Goal: Task Accomplishment & Management: Manage account settings

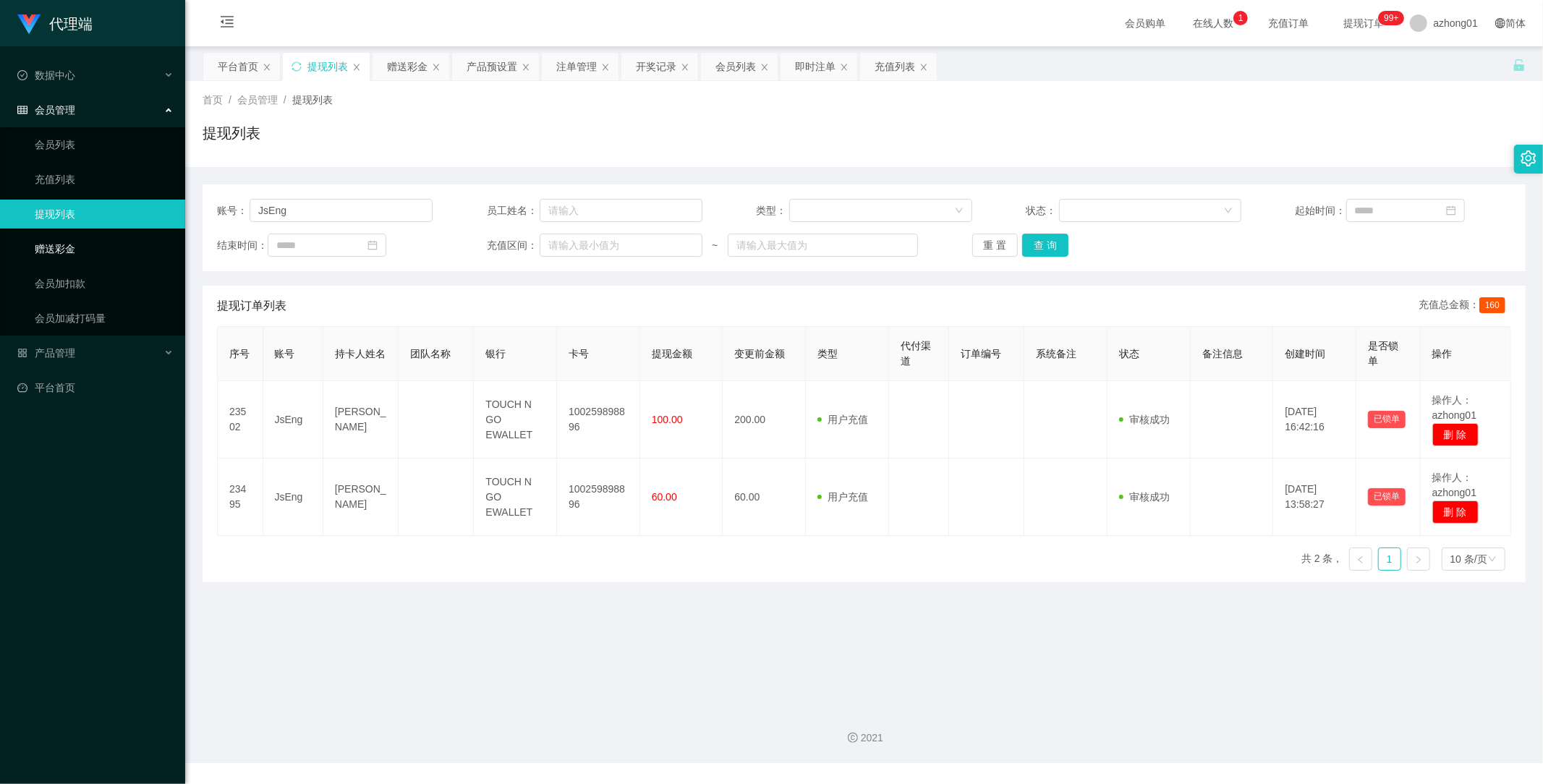
click at [62, 253] on link "赠送彩金" at bounding box center [104, 249] width 139 height 29
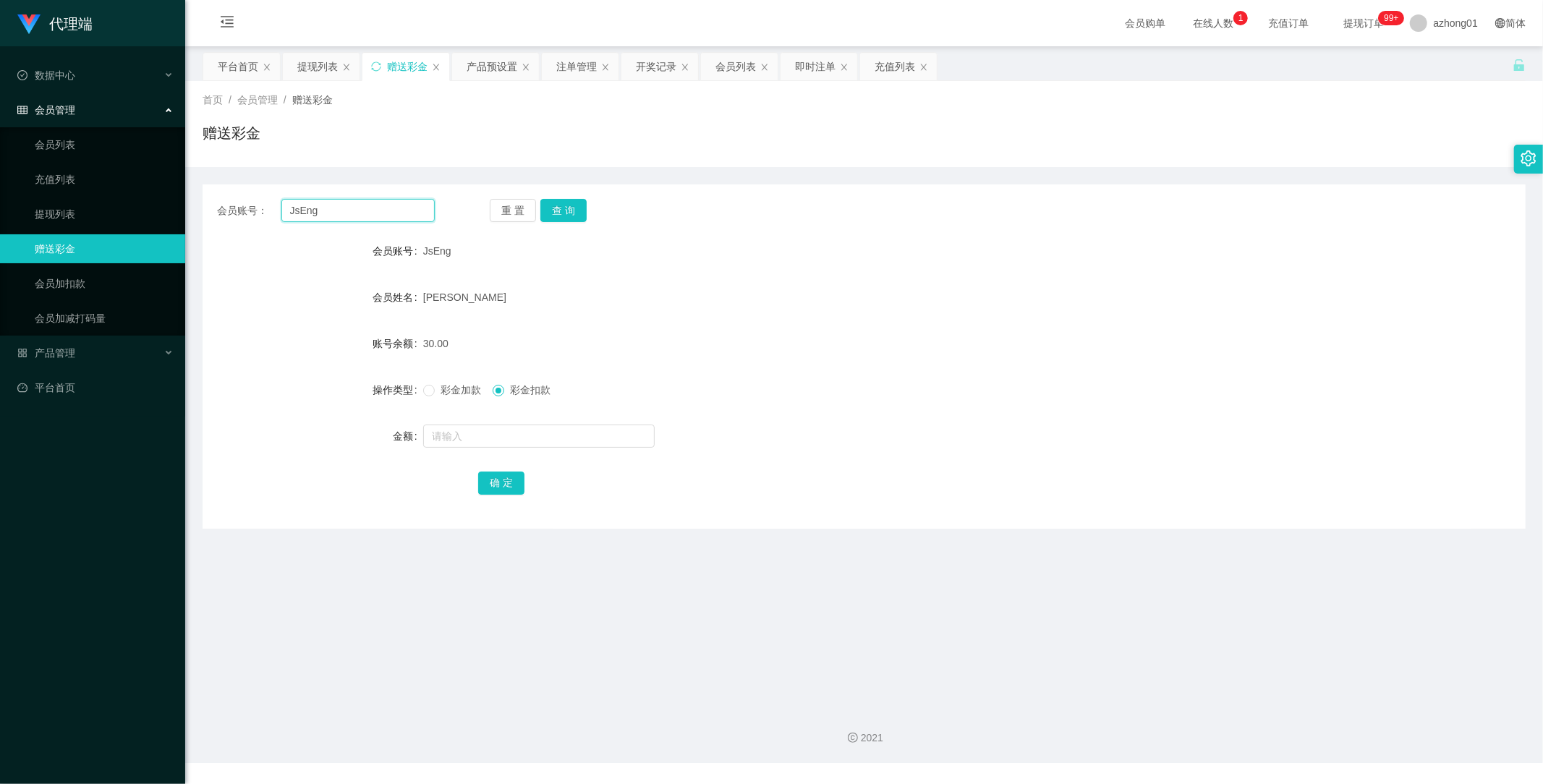
drag, startPoint x: 249, startPoint y: 193, endPoint x: 232, endPoint y: 193, distance: 17.0
click at [224, 191] on div "会员账号： JsEng 重 置 查 询 会员账号 JsEng 会员姓名 [PERSON_NAME] 账号余额 30.00 操作类型 彩金加款 彩金扣款 金额 …" at bounding box center [865, 357] width 1323 height 344
paste input "Limkianfoo"
type input "Limkianfoo"
click at [561, 211] on button "查 询" at bounding box center [563, 210] width 47 height 23
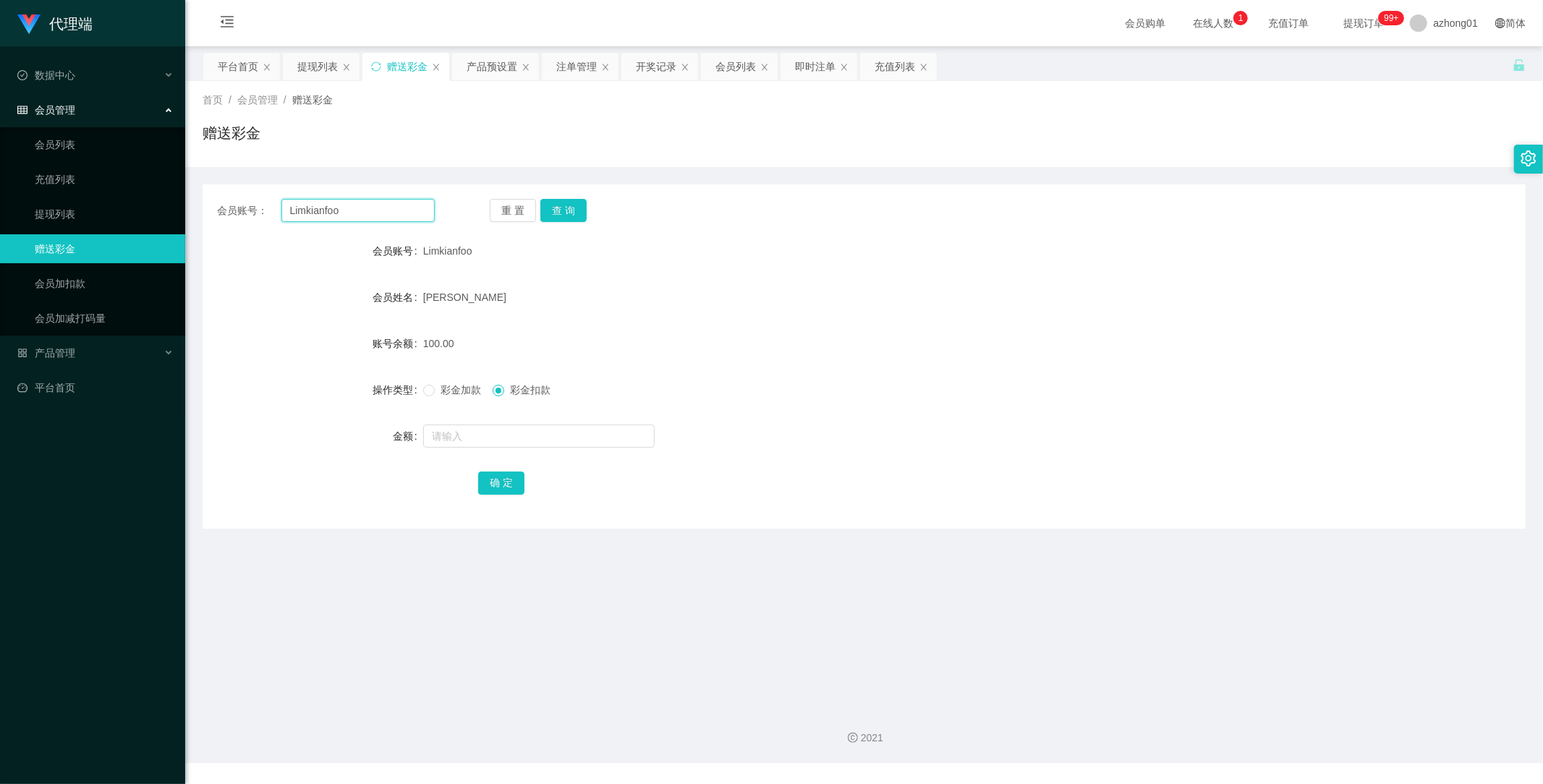
drag, startPoint x: 365, startPoint y: 210, endPoint x: 236, endPoint y: 198, distance: 129.6
click at [236, 199] on div "会员账号： Limkianfoo" at bounding box center [326, 210] width 218 height 23
click at [556, 205] on button "查 询" at bounding box center [563, 210] width 47 height 23
click at [69, 352] on span "产品管理" at bounding box center [47, 353] width 58 height 11
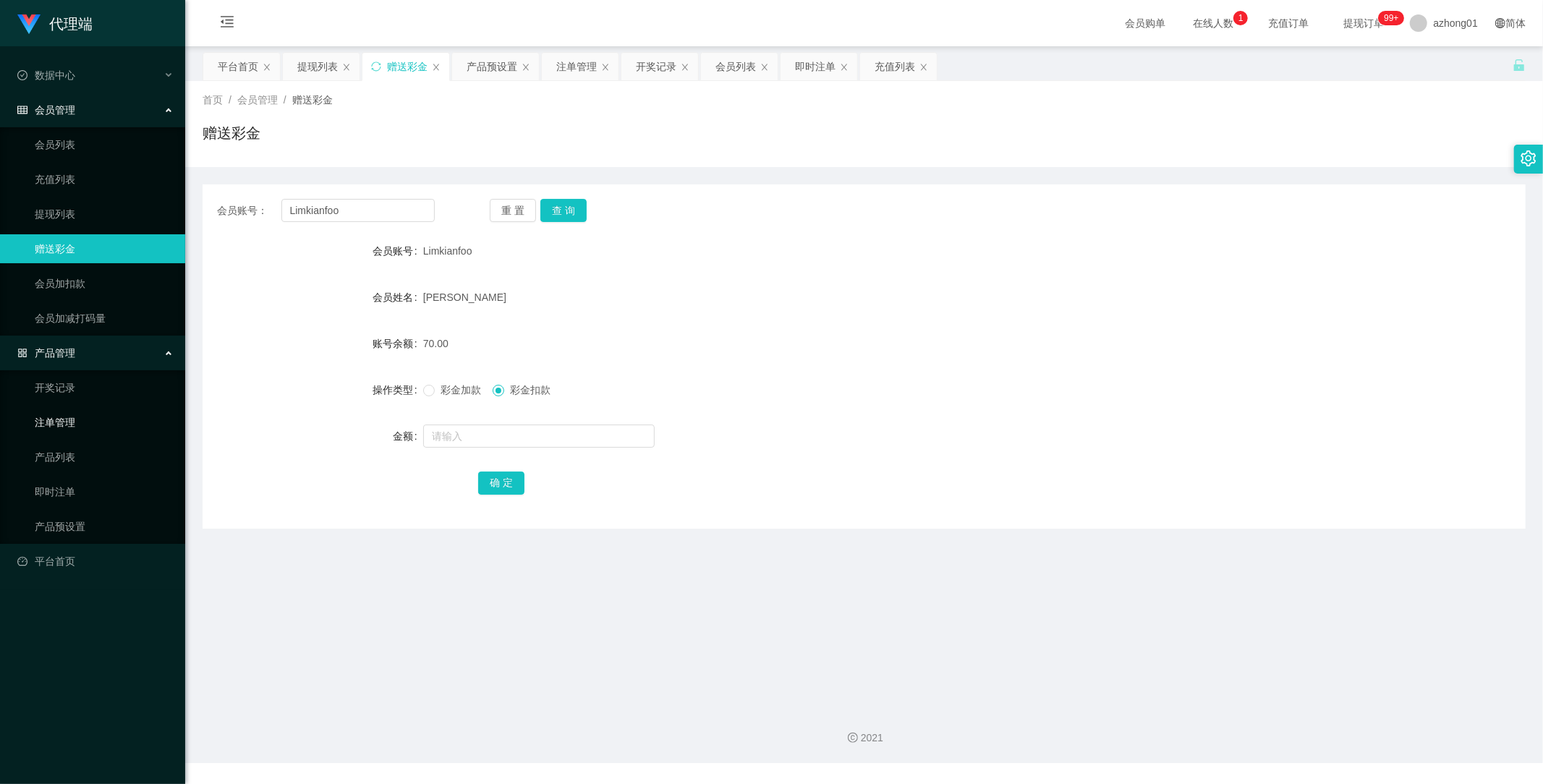
click at [73, 427] on link "注单管理" at bounding box center [104, 422] width 139 height 29
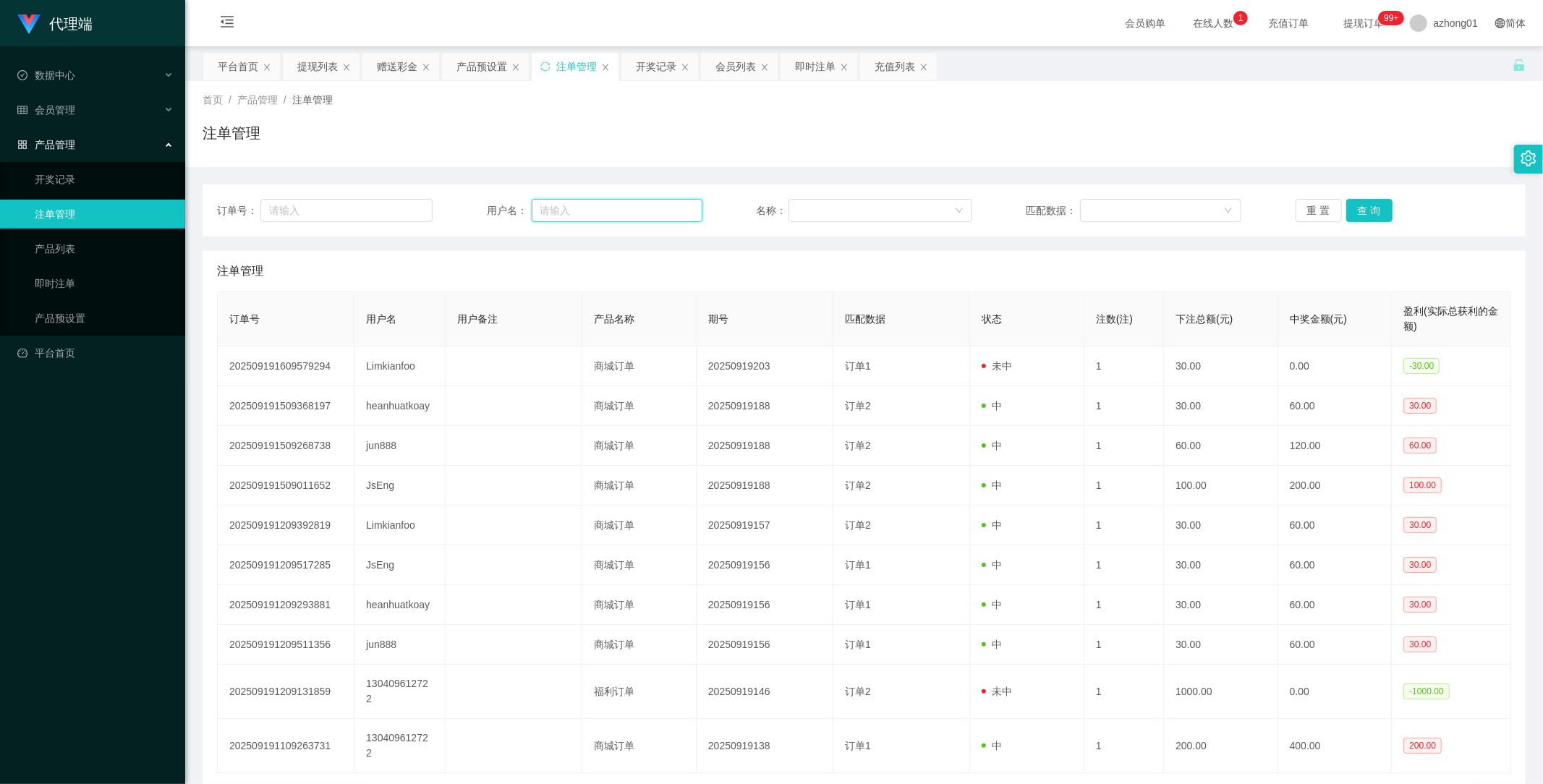
click at [554, 213] on input "text" at bounding box center [618, 210] width 171 height 23
paste input "Limkianfoo"
type input "Limkianfoo"
click at [1354, 213] on button "查 询" at bounding box center [1369, 210] width 47 height 23
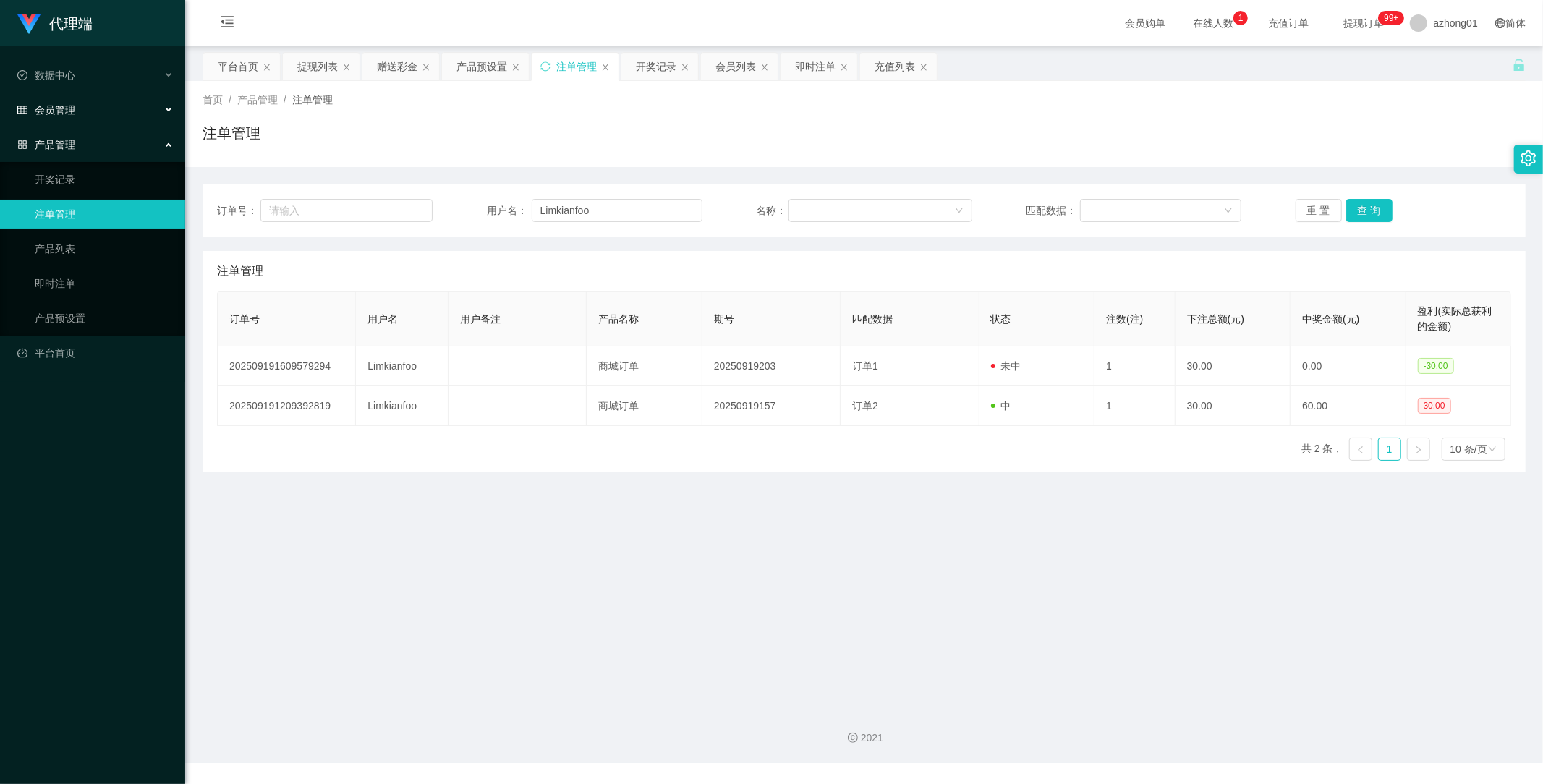
click at [65, 107] on span "会员管理" at bounding box center [47, 110] width 58 height 11
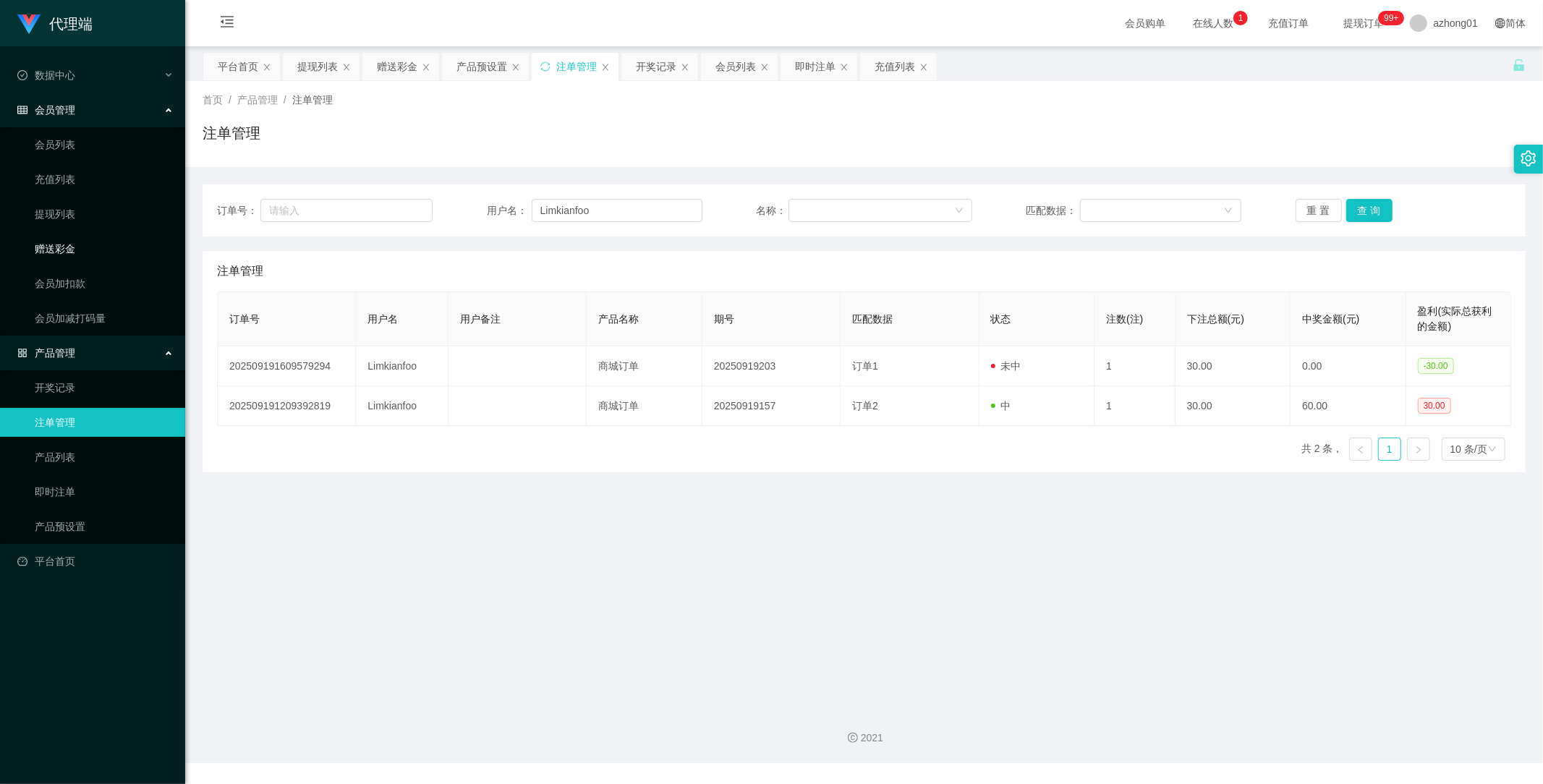
click at [67, 249] on link "赠送彩金" at bounding box center [104, 249] width 139 height 29
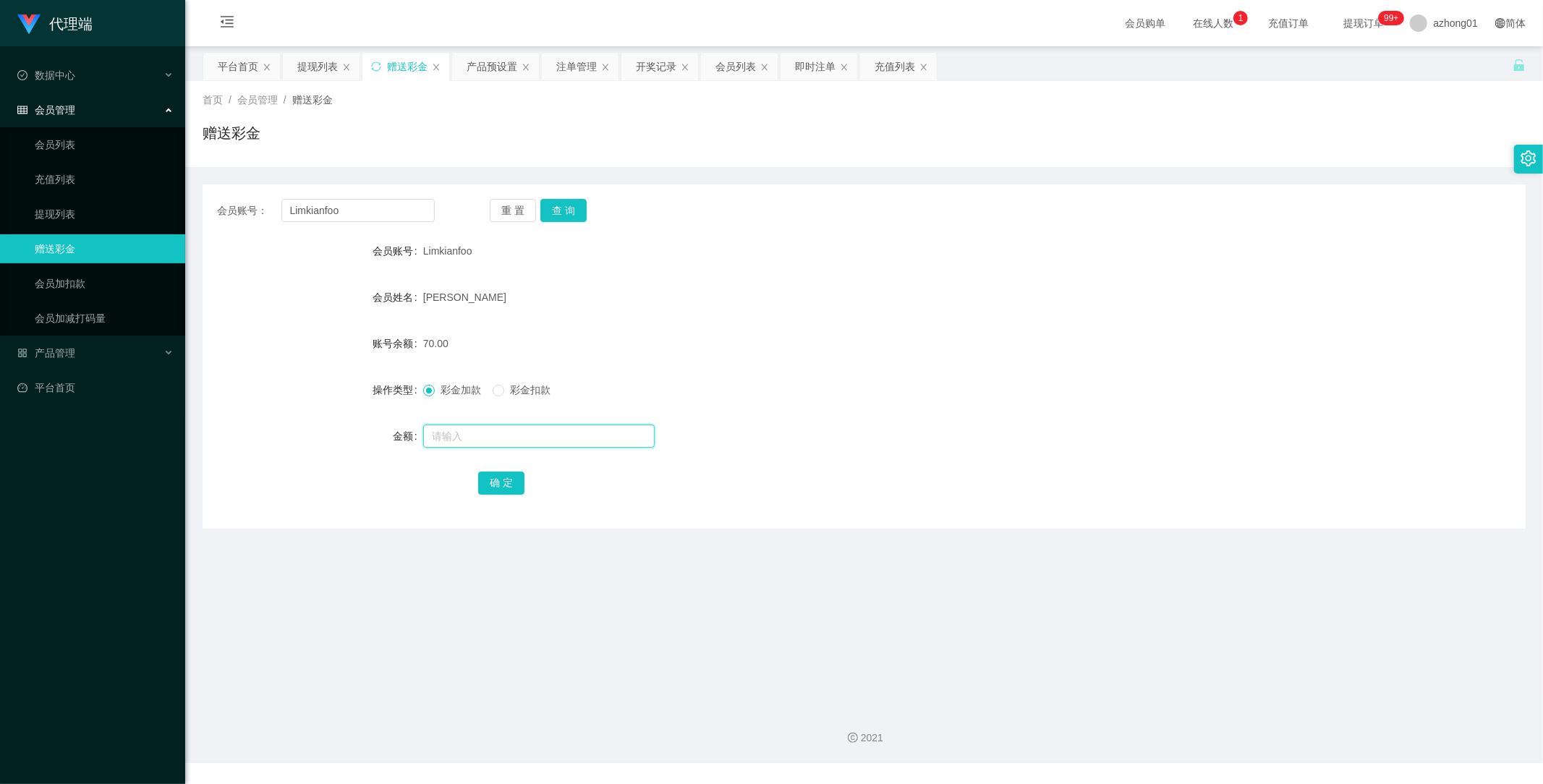
click at [514, 437] on input "text" at bounding box center [539, 436] width 232 height 23
paste input "Limkianfoo"
type input "Limkianfoo"
drag, startPoint x: 502, startPoint y: 431, endPoint x: 365, endPoint y: 427, distance: 137.1
click at [362, 427] on div "金额 Limkianfoo" at bounding box center [865, 436] width 1323 height 29
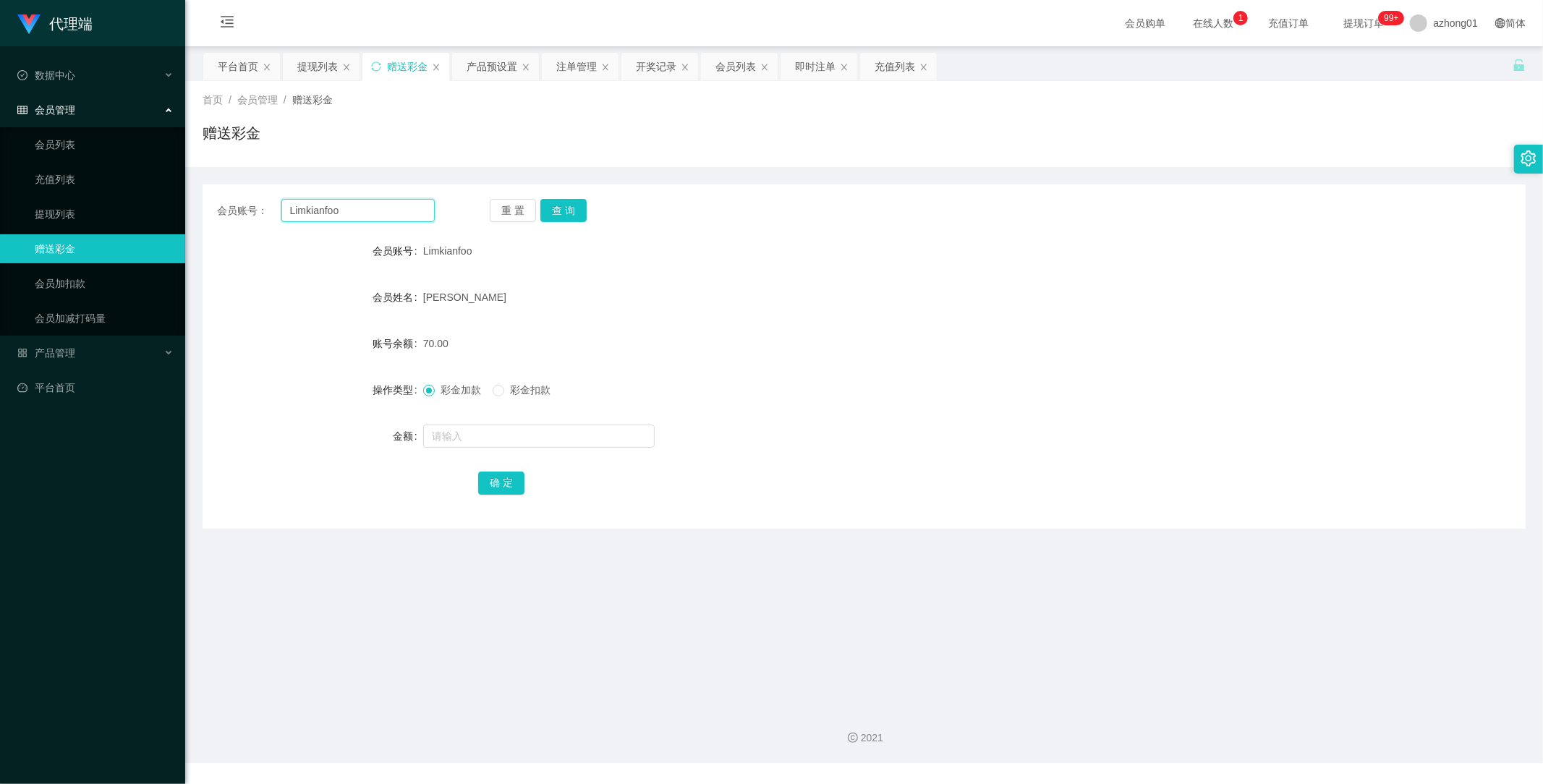
drag, startPoint x: 351, startPoint y: 206, endPoint x: 282, endPoint y: 210, distance: 69.1
click at [282, 210] on input "Limkianfoo" at bounding box center [358, 210] width 154 height 23
click at [569, 205] on button "查 询" at bounding box center [563, 210] width 47 height 23
click at [512, 434] on input "text" at bounding box center [539, 436] width 232 height 23
type input "60"
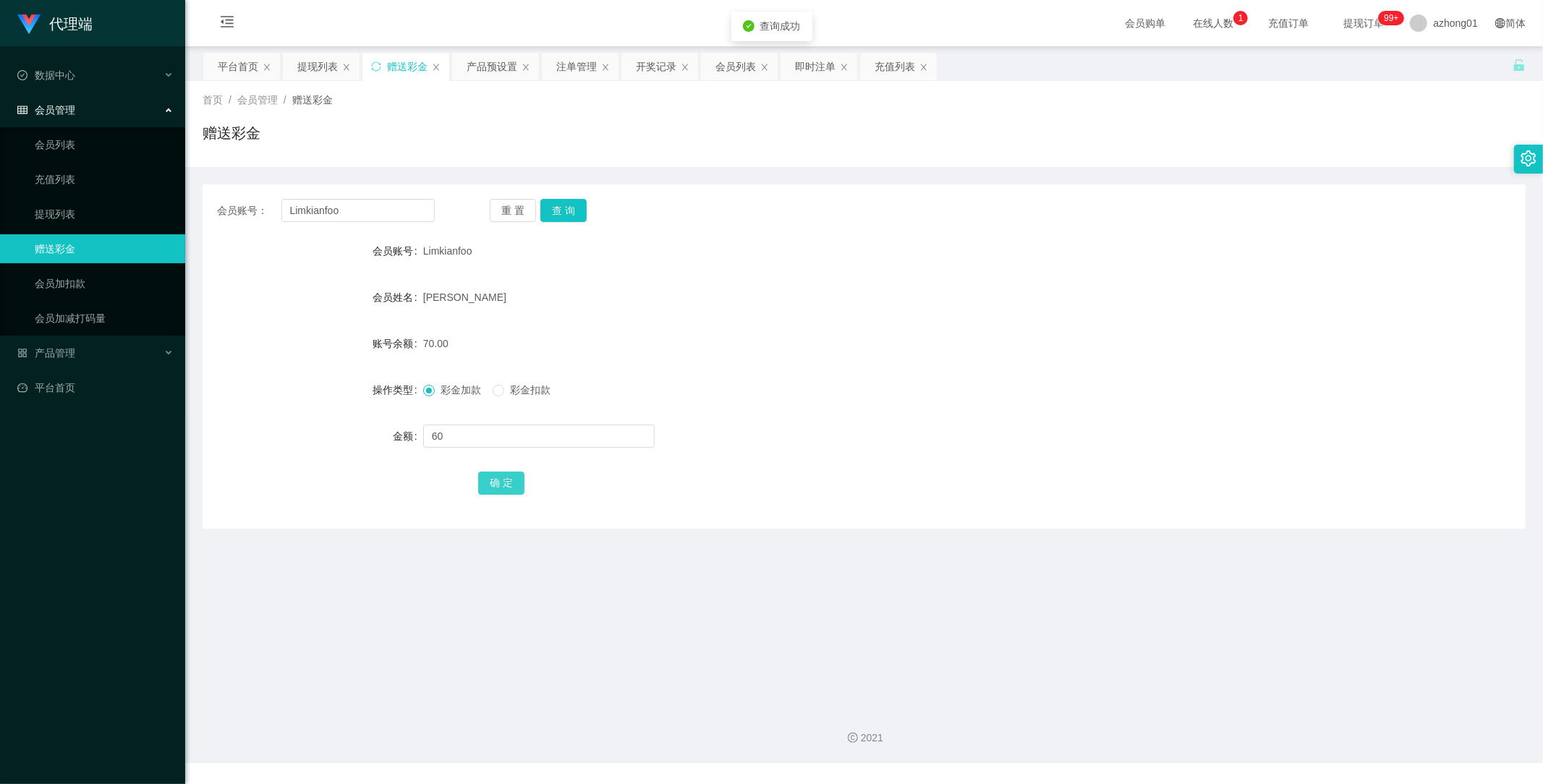
click at [506, 478] on button "确 定" at bounding box center [501, 483] width 47 height 23
click at [71, 206] on link "提现列表" at bounding box center [104, 214] width 139 height 29
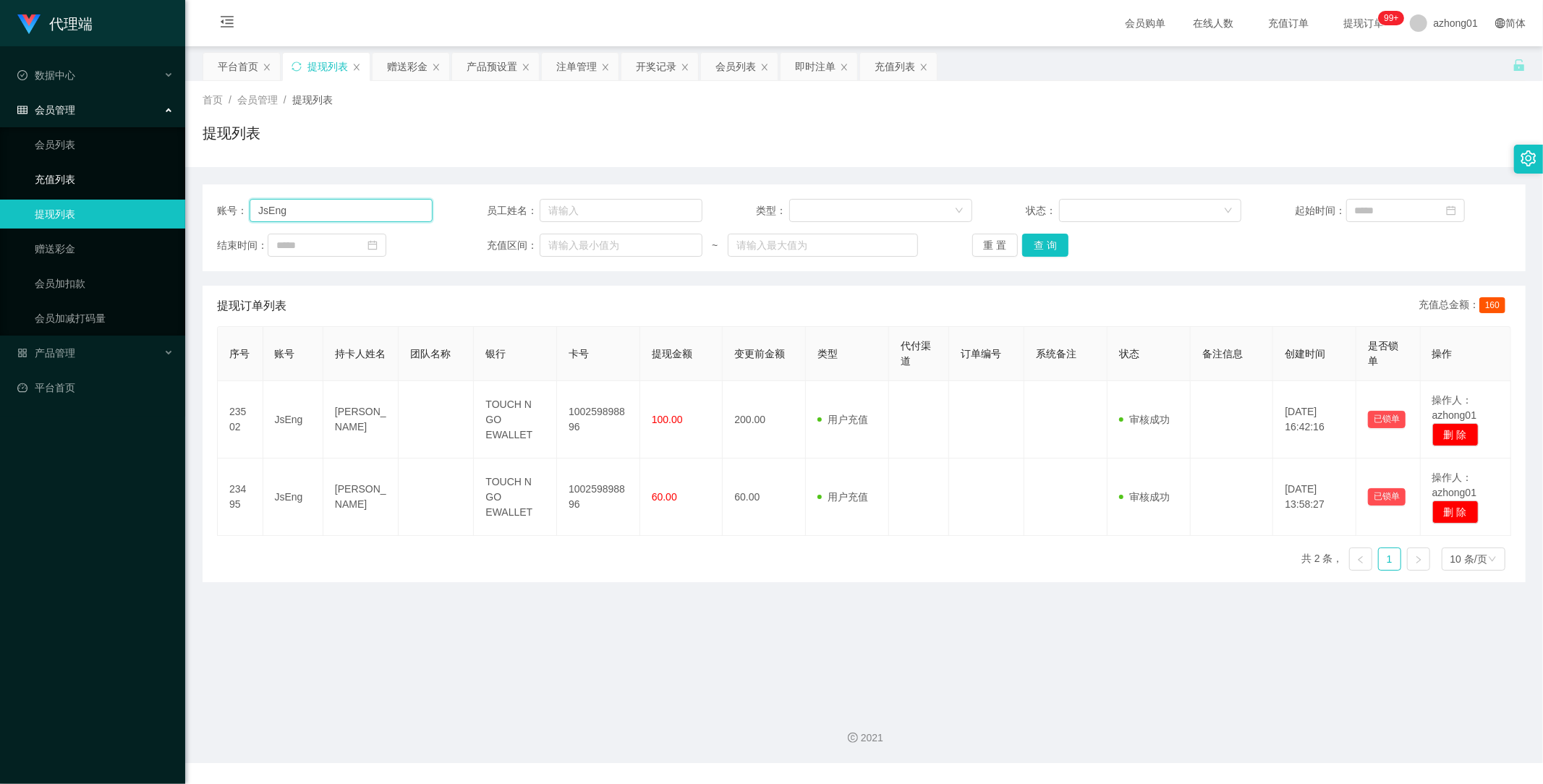
drag, startPoint x: 342, startPoint y: 206, endPoint x: 178, endPoint y: 200, distance: 164.1
click at [154, 187] on section "代理端 数据中心 会员管理 会员列表 充值列表 提现列表 赠送彩金 会员加扣款 会员加减打码量 产品管理 开奖记录 注单管理 产品列表 即时注单 产品预设置 …" at bounding box center [772, 381] width 1543 height 763
paste input "Limkianfoo"
type input "Limkianfoo"
drag, startPoint x: 1040, startPoint y: 240, endPoint x: 1036, endPoint y: 249, distance: 9.8
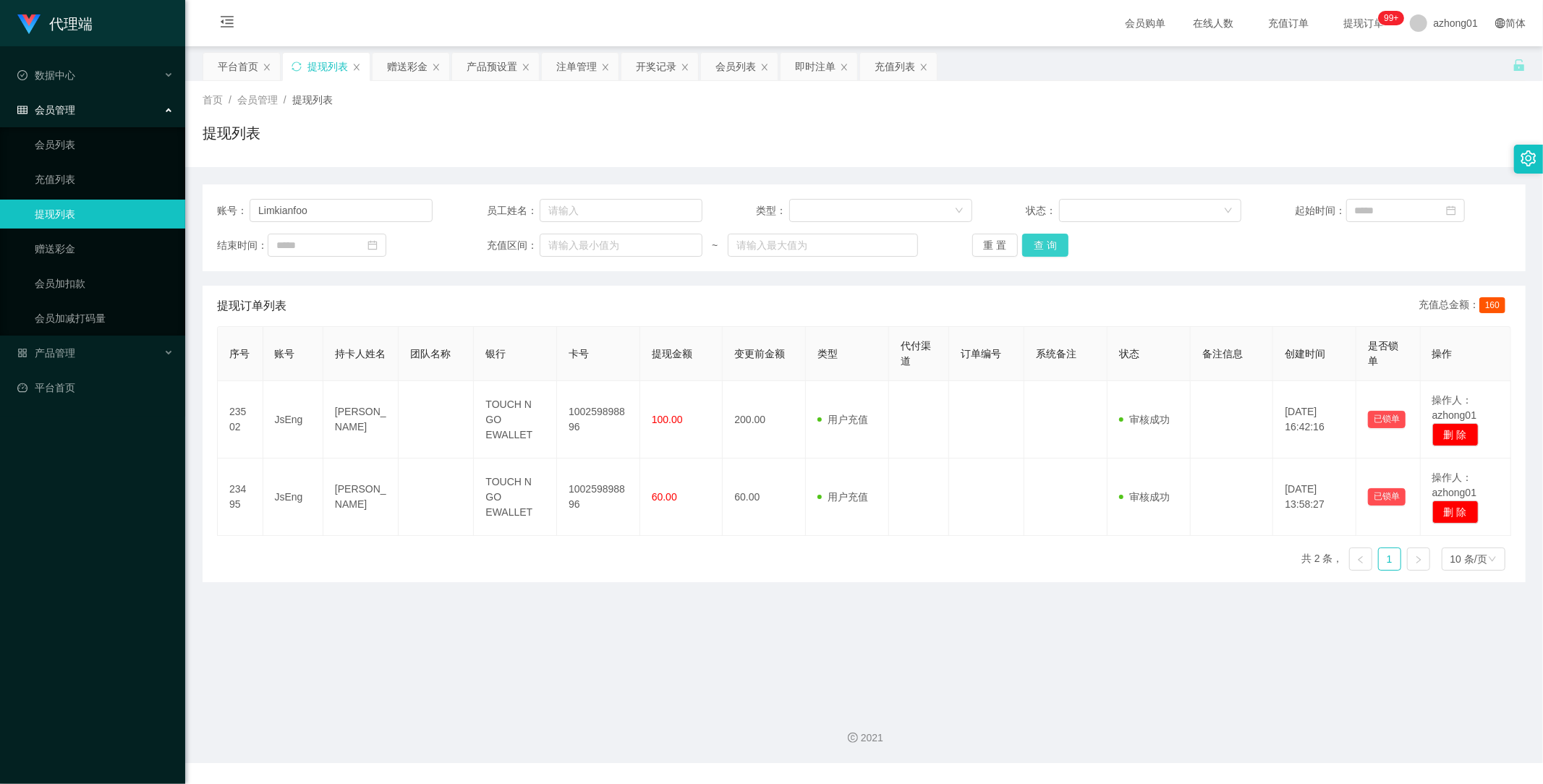
click at [1040, 241] on button "查 询" at bounding box center [1045, 245] width 47 height 23
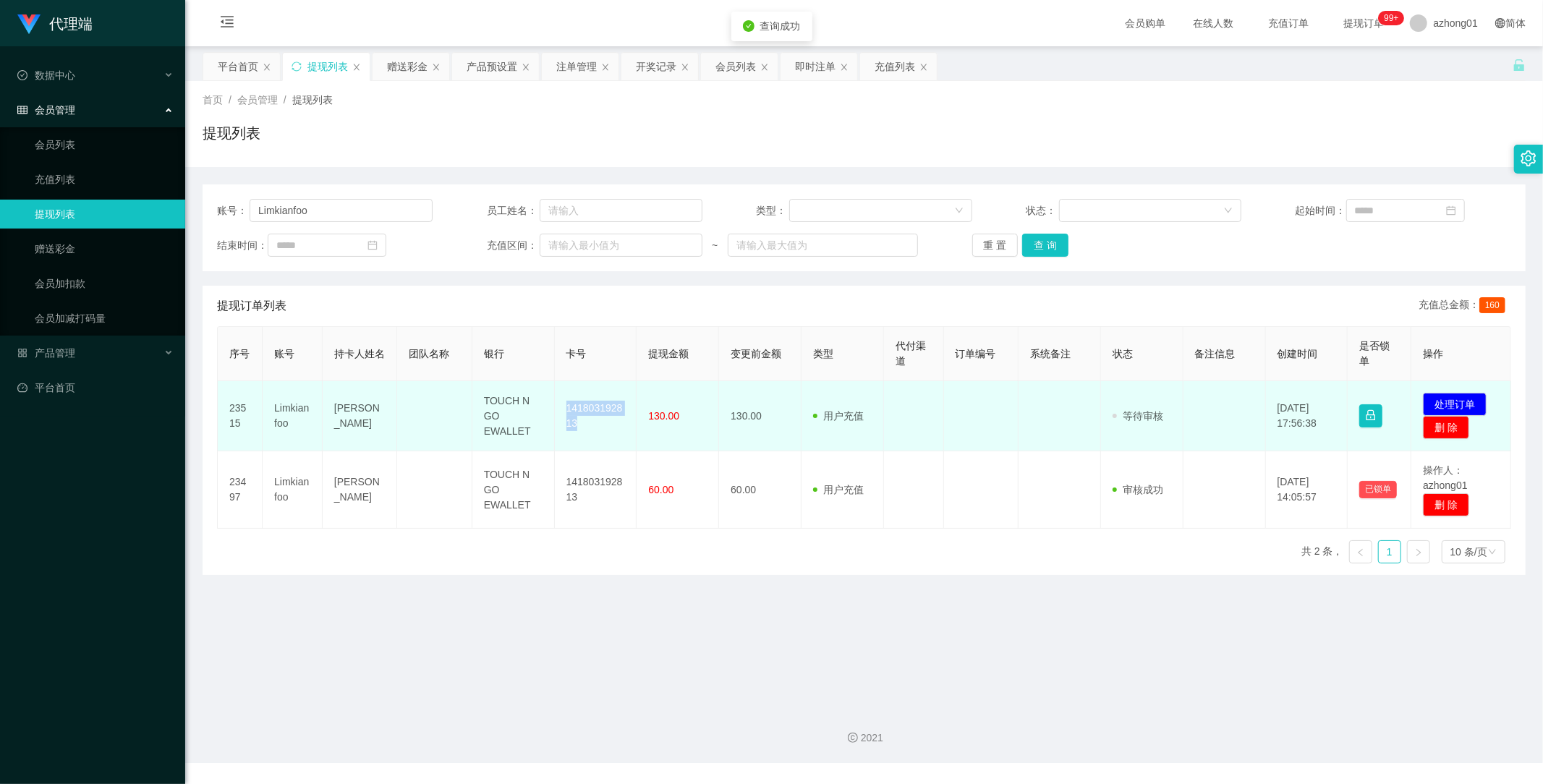
drag, startPoint x: 553, startPoint y: 400, endPoint x: 605, endPoint y: 440, distance: 65.6
click at [605, 440] on td "141803192813" at bounding box center [596, 416] width 82 height 70
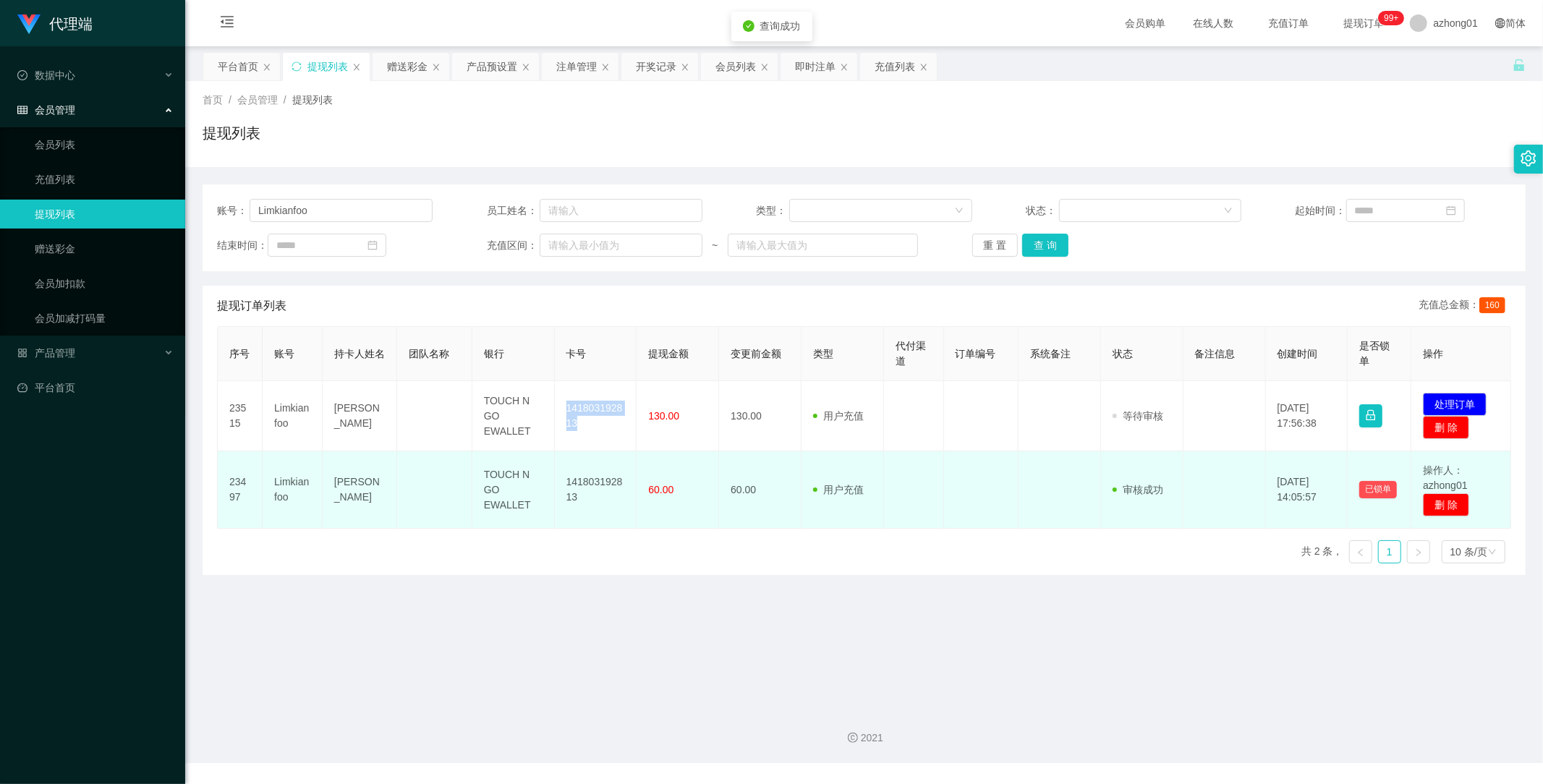
copy td "141803192813"
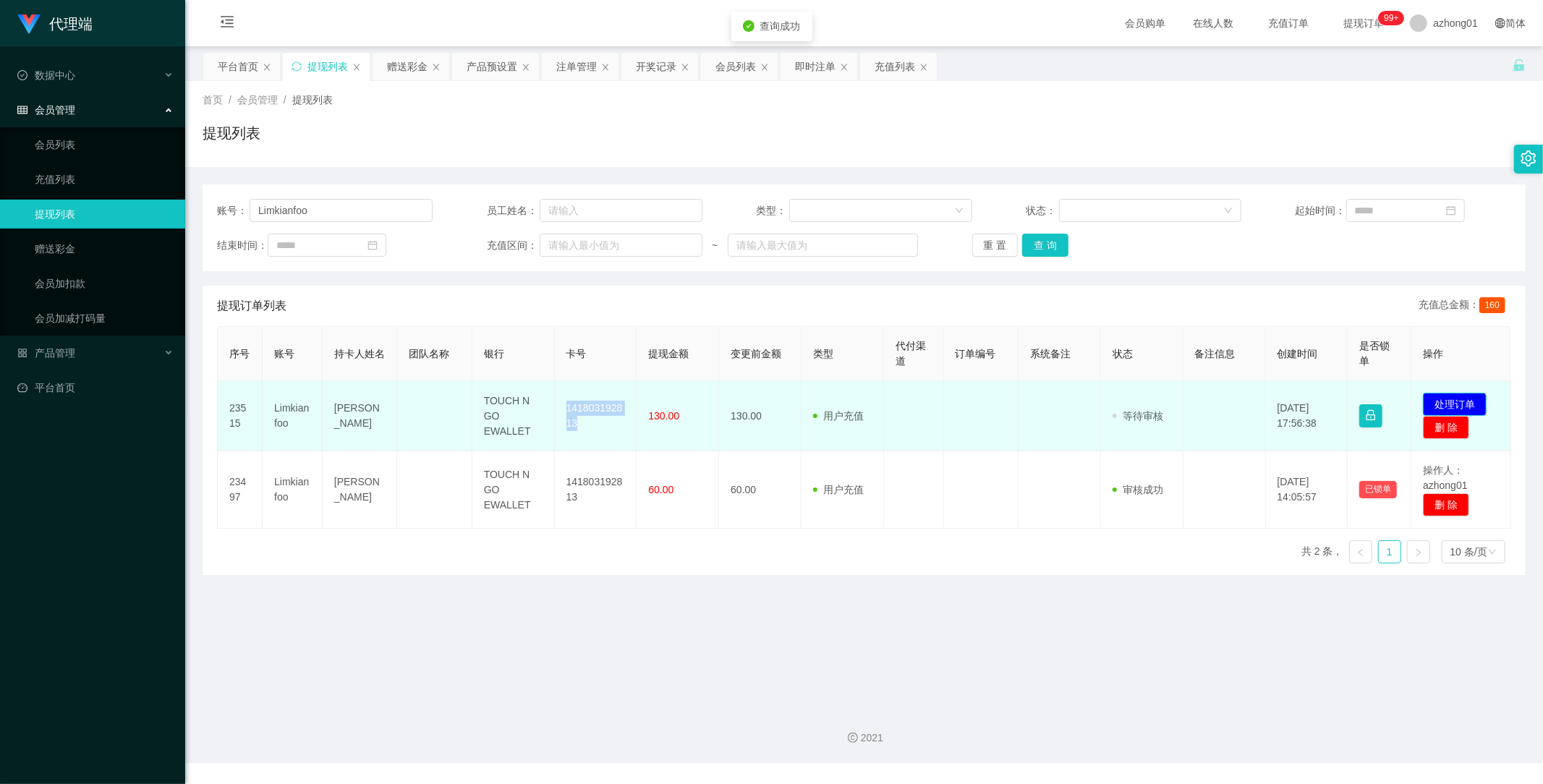
click at [1455, 395] on button "处理订单" at bounding box center [1455, 404] width 64 height 23
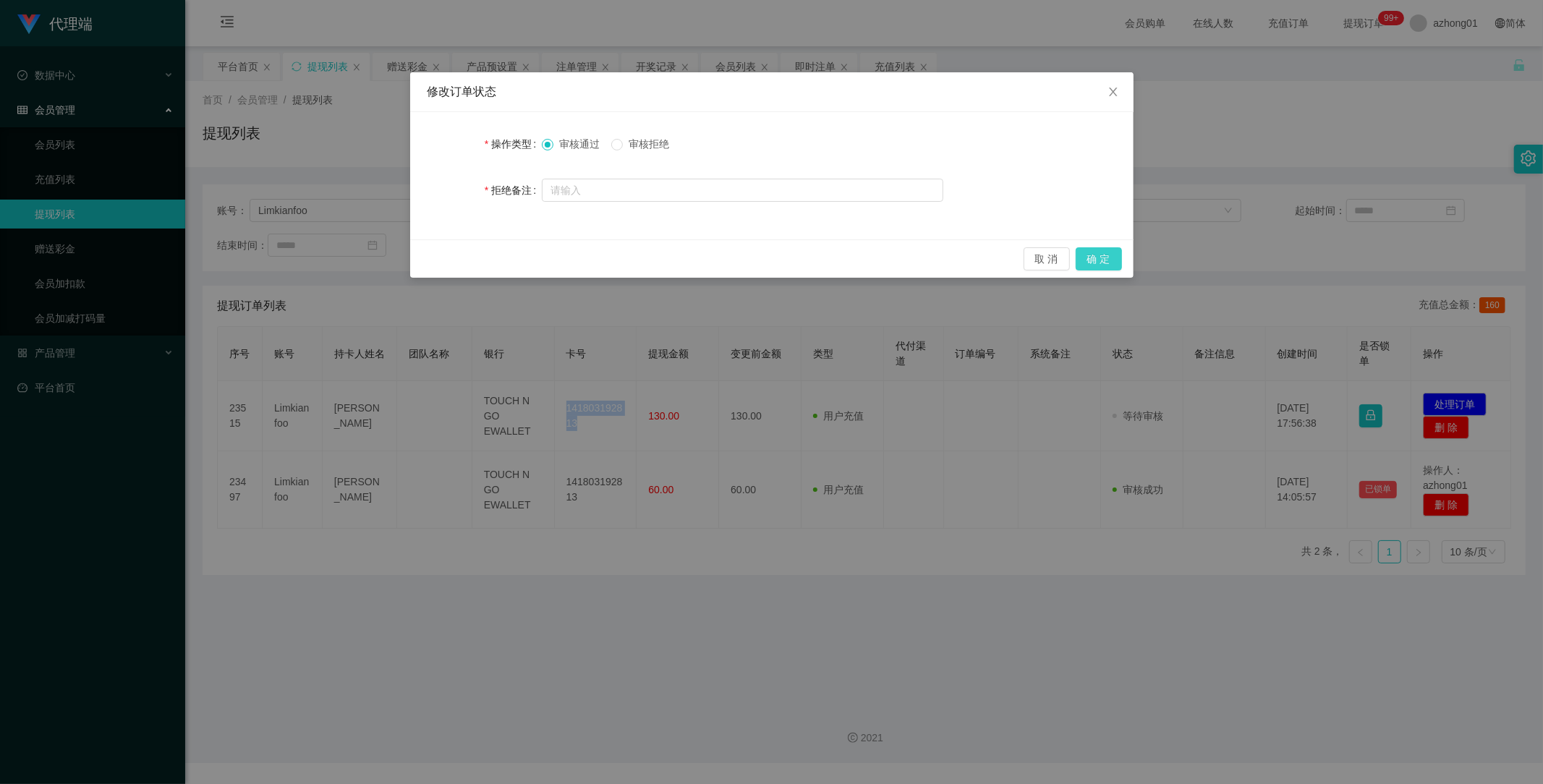
click at [1116, 261] on button "确 定" at bounding box center [1099, 259] width 47 height 23
